Goal: Find specific page/section: Find specific page/section

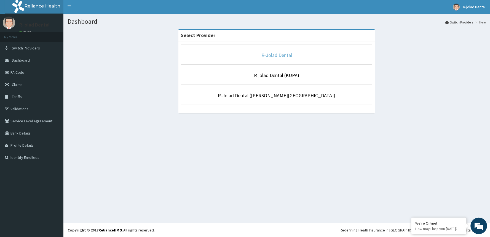
click at [271, 55] on link "R-Jolad Dental" at bounding box center [277, 55] width 31 height 6
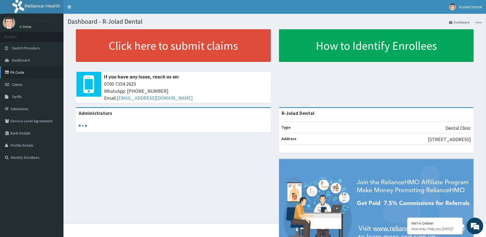
click at [17, 71] on link "PA Code" at bounding box center [31, 72] width 63 height 12
